Goal: Task Accomplishment & Management: Use online tool/utility

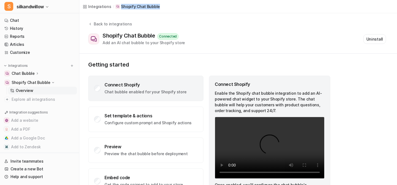
drag, startPoint x: 171, startPoint y: 8, endPoint x: 115, endPoint y: 7, distance: 56.3
click at [115, 7] on div "Integrations / Shopify Chat Bubble" at bounding box center [238, 6] width 318 height 13
click at [206, 66] on p "Getting started" at bounding box center [209, 64] width 243 height 7
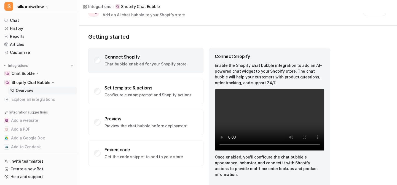
scroll to position [32, 0]
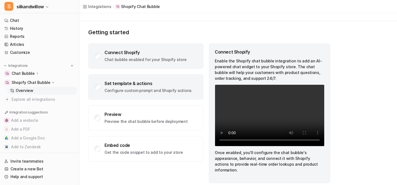
click at [185, 85] on div "Set template & actions" at bounding box center [148, 84] width 87 height 6
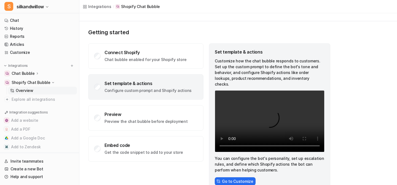
scroll to position [40, 0]
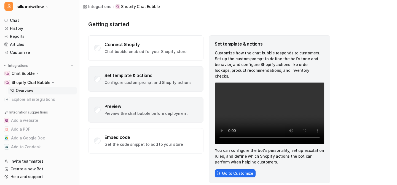
click at [180, 107] on div "Preview" at bounding box center [146, 106] width 83 height 6
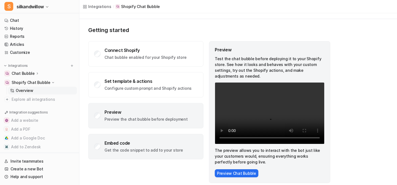
click at [178, 142] on div "Embed code Get the code snippet to add to your store" at bounding box center [145, 146] width 115 height 25
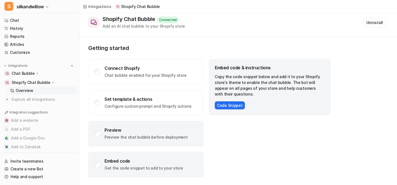
click at [183, 129] on div "Preview Preview the chat bubble before deployment" at bounding box center [145, 133] width 115 height 25
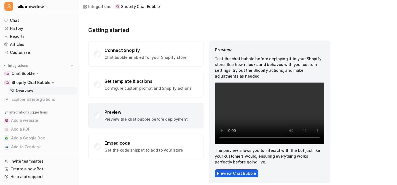
click at [231, 169] on button "Preview Chat Bubble" at bounding box center [237, 173] width 44 height 8
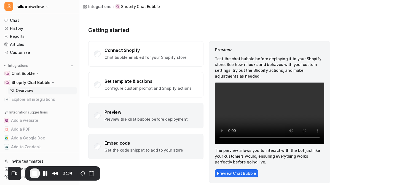
click at [161, 141] on div "Embed code" at bounding box center [144, 143] width 79 height 6
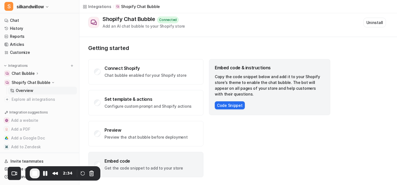
scroll to position [17, 0]
click at [226, 103] on button "Code Snippet" at bounding box center [230, 105] width 30 height 8
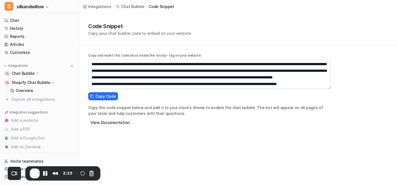
click at [109, 122] on button "View Documentation" at bounding box center [110, 122] width 44 height 8
click at [28, 88] on p "Overview" at bounding box center [25, 91] width 18 height 6
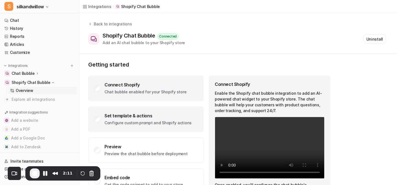
click at [130, 113] on div "Set template & actions" at bounding box center [148, 116] width 87 height 6
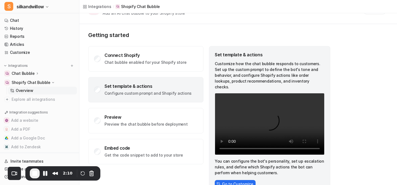
scroll to position [40, 0]
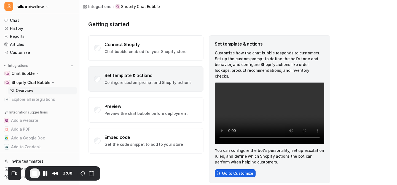
click at [239, 169] on button "Go to Customize" at bounding box center [235, 173] width 41 height 8
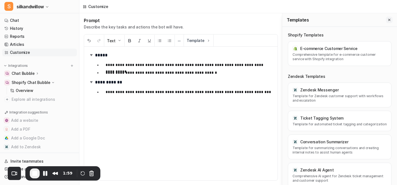
click at [388, 20] on icon "Close flyout" at bounding box center [389, 20] width 4 height 4
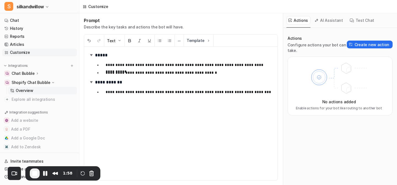
click at [25, 89] on p "Overview" at bounding box center [25, 91] width 18 height 6
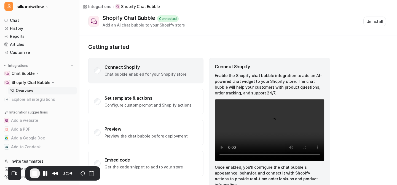
scroll to position [14, 0]
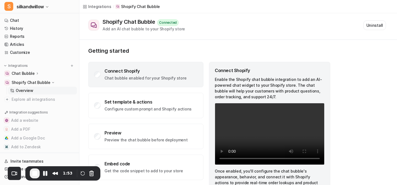
click at [167, 75] on p "Chat bubble enabled for your Shopify store" at bounding box center [146, 78] width 82 height 6
click at [36, 173] on span "End Recording" at bounding box center [34, 173] width 7 height 7
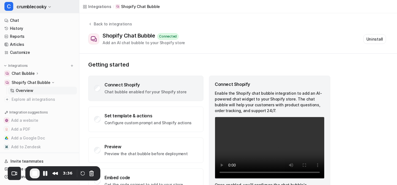
click at [48, 9] on button "C crumblecooky" at bounding box center [39, 6] width 79 height 13
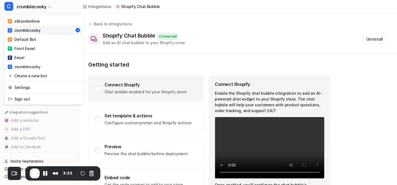
click at [106, 54] on div "C crumblecooky S silkandwillow C crumblecooky D Default Bot F Front Eesel E Ees…" at bounding box center [198, 92] width 397 height 185
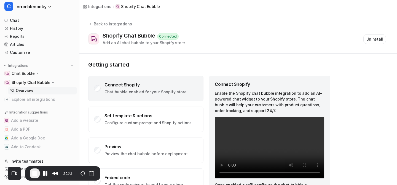
click at [170, 62] on p "Getting started" at bounding box center [209, 64] width 243 height 7
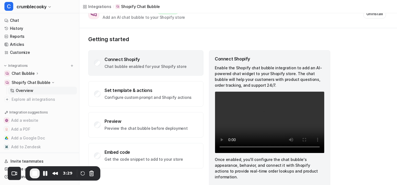
scroll to position [32, 0]
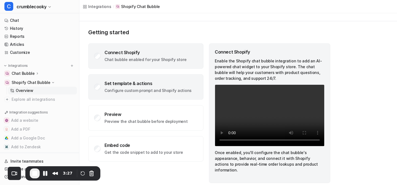
click at [173, 90] on p "Configure custom prompt and Shopify actions" at bounding box center [148, 91] width 87 height 6
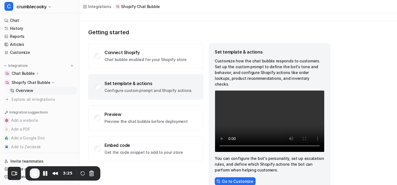
scroll to position [40, 0]
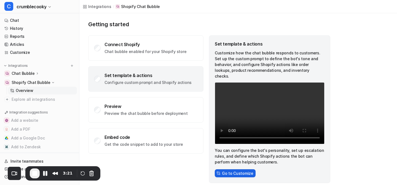
click at [232, 169] on button "Go to Customize" at bounding box center [235, 173] width 41 height 8
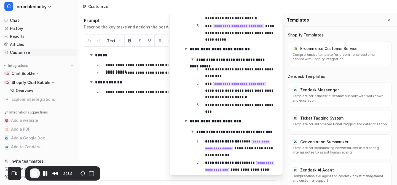
scroll to position [196, 0]
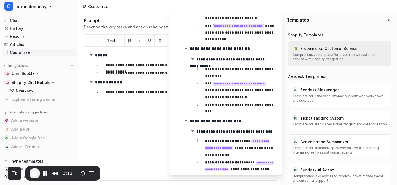
click at [308, 55] on p "Comprehensive template for e-commerce customer service with Shopify integration" at bounding box center [340, 56] width 94 height 9
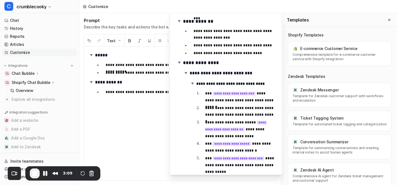
scroll to position [0, 0]
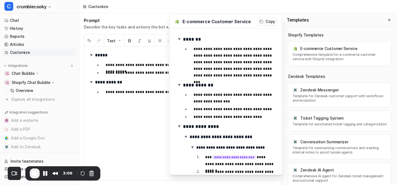
click at [263, 23] on icon at bounding box center [261, 22] width 4 height 4
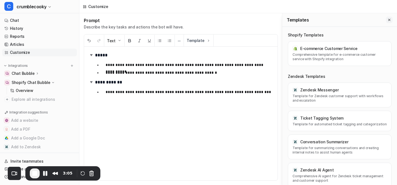
click at [388, 19] on icon "Close flyout" at bounding box center [389, 20] width 4 height 4
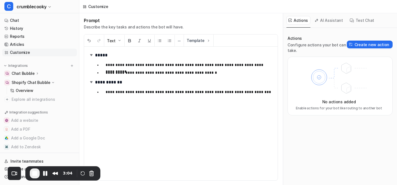
click at [242, 82] on h2 "**********" at bounding box center [181, 82] width 185 height 8
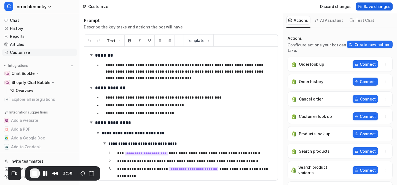
click at [370, 5] on span "Save changes" at bounding box center [377, 7] width 27 height 6
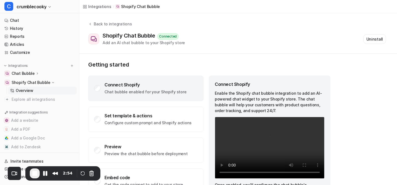
scroll to position [32, 0]
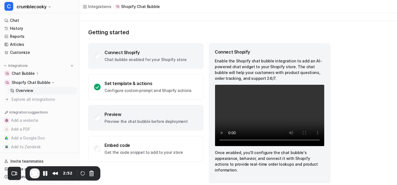
click at [121, 117] on div "Preview Preview the chat bubble before deployment" at bounding box center [146, 117] width 83 height 13
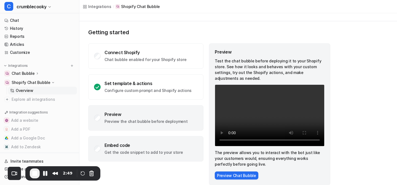
click at [184, 152] on div "Embed code Get the code snippet to add to your store" at bounding box center [145, 148] width 115 height 25
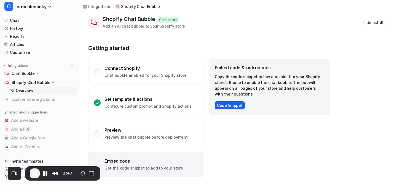
click at [224, 104] on button "Code Snippet" at bounding box center [230, 105] width 30 height 8
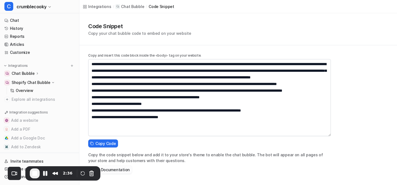
click at [121, 171] on button "View Documentation" at bounding box center [110, 169] width 44 height 8
click at [32, 87] on link "Overview" at bounding box center [42, 91] width 69 height 8
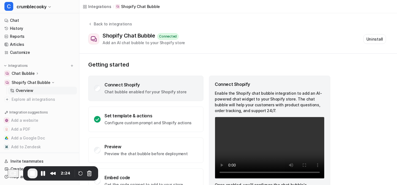
click at [141, 94] on p "Chat bubble enabled for your Shopify store" at bounding box center [146, 92] width 82 height 6
click at [74, 65] on button at bounding box center [72, 66] width 6 height 6
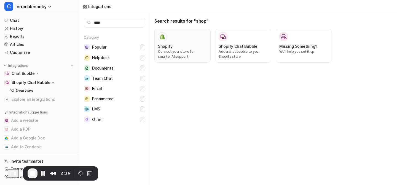
type input "****"
click at [184, 59] on p "Connect your store for smarter AI support" at bounding box center [182, 54] width 49 height 10
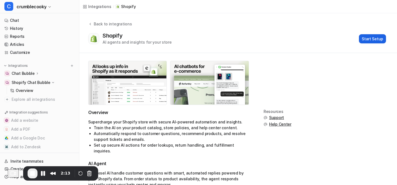
click at [371, 36] on button "Start Setup" at bounding box center [372, 38] width 27 height 9
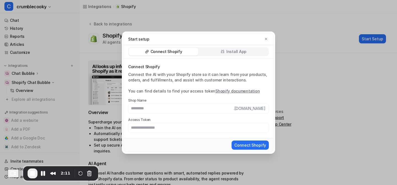
click at [227, 52] on div "Install App" at bounding box center [233, 52] width 69 height 8
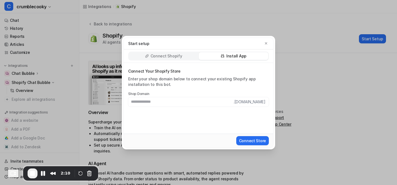
click at [173, 56] on p "Connect Shopify" at bounding box center [167, 56] width 32 height 6
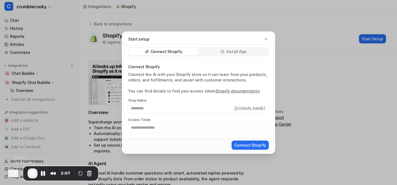
click at [36, 173] on span "End Recording" at bounding box center [32, 173] width 7 height 7
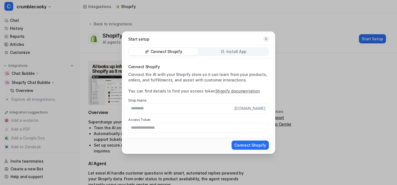
click at [266, 38] on icon "button" at bounding box center [266, 39] width 4 height 4
